Goal: Task Accomplishment & Management: Manage account settings

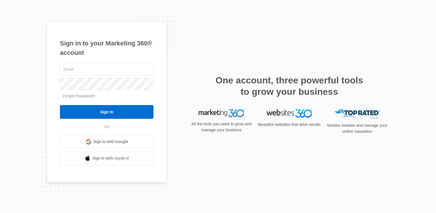
click at [106, 140] on span "Sign in with Google" at bounding box center [110, 142] width 35 height 6
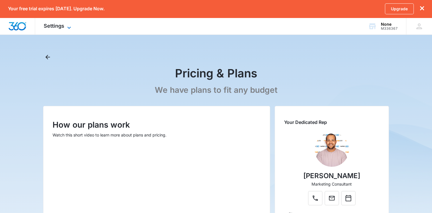
click at [61, 25] on span "Settings" at bounding box center [54, 26] width 21 height 6
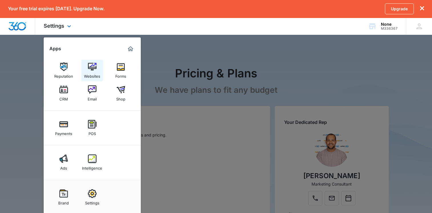
click at [91, 67] on img at bounding box center [92, 67] width 9 height 9
